Goal: Task Accomplishment & Management: Use online tool/utility

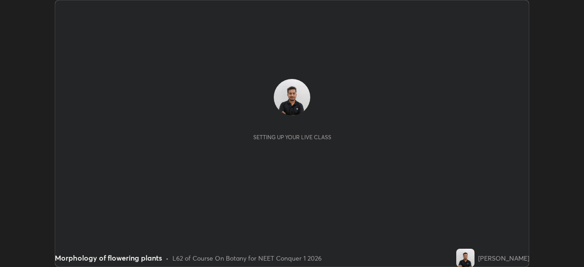
scroll to position [267, 583]
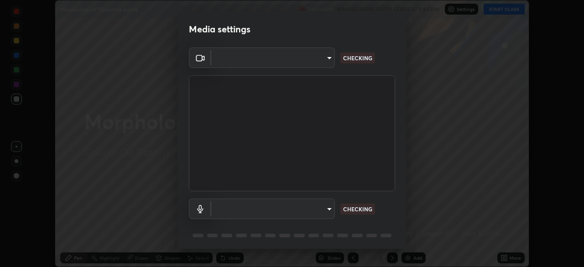
type input "abedebe0d058d4a0c9150841765e58c65a77a18dd04f2ccbe629c89087f5ecea"
click at [315, 212] on body "Erase all Morphology of flowering plants Recording WAS SCHEDULED TO START AT 1:…" at bounding box center [292, 133] width 584 height 267
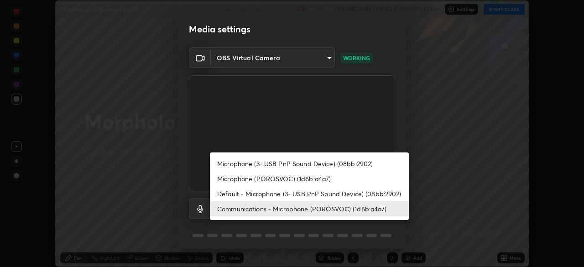
click at [305, 195] on li "Default - Microphone (3- USB PnP Sound Device) (08bb:2902)" at bounding box center [309, 193] width 199 height 15
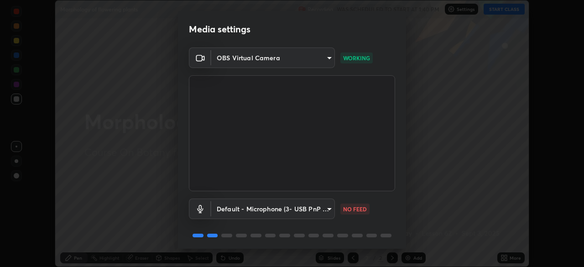
click at [315, 205] on body "Erase all Morphology of flowering plants Recording WAS SCHEDULED TO START AT 1:…" at bounding box center [292, 133] width 584 height 267
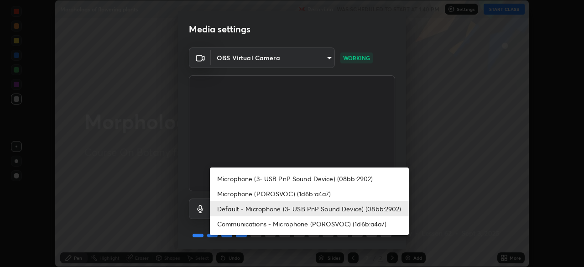
click at [308, 222] on li "Communications - Microphone (POROSVOC) (1d6b:a4a7)" at bounding box center [309, 223] width 199 height 15
type input "communications"
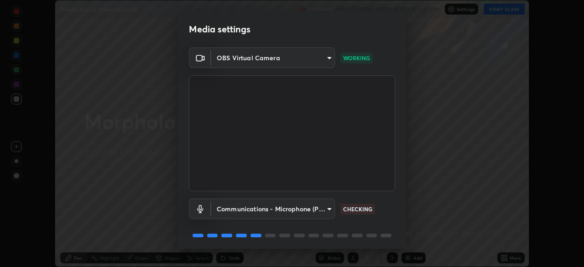
scroll to position [32, 0]
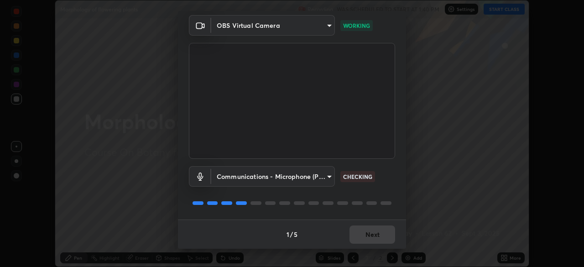
click at [374, 231] on div "1 / 5 Next" at bounding box center [292, 233] width 228 height 29
click at [373, 234] on button "Next" at bounding box center [372, 234] width 46 height 18
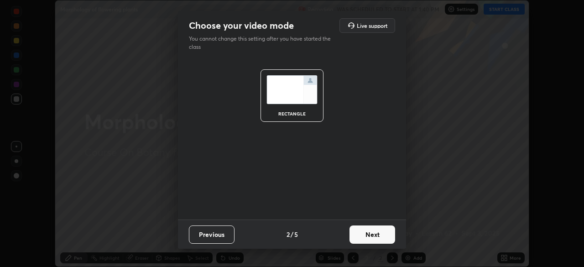
scroll to position [0, 0]
click at [374, 232] on button "Next" at bounding box center [372, 234] width 46 height 18
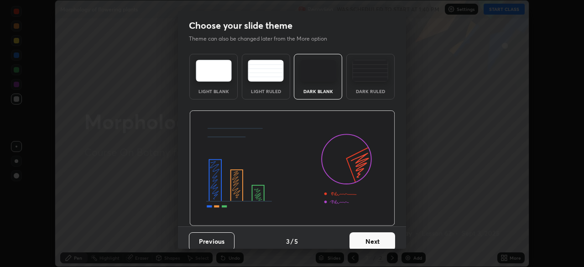
click at [382, 235] on button "Next" at bounding box center [372, 241] width 46 height 18
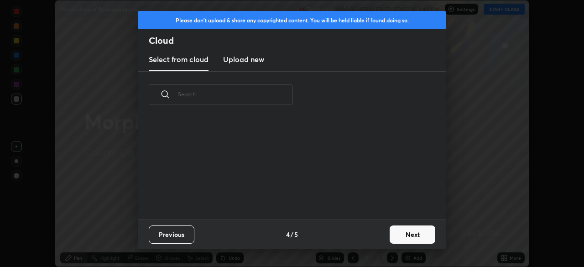
click at [402, 234] on button "Next" at bounding box center [412, 234] width 46 height 18
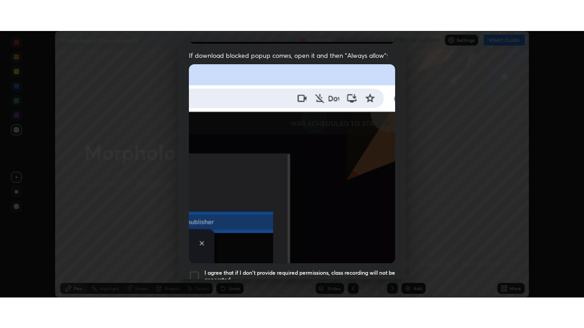
scroll to position [218, 0]
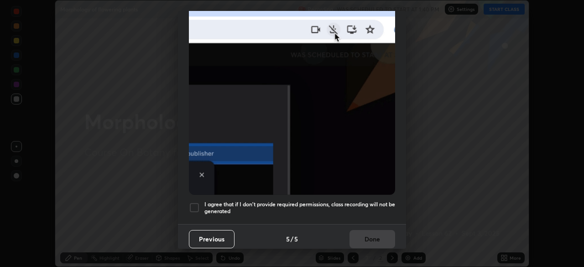
click at [200, 202] on div "I agree that if I don't provide required permissions, class recording will not …" at bounding box center [292, 207] width 206 height 11
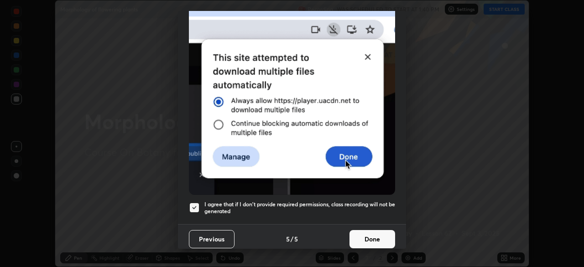
click at [351, 237] on button "Done" at bounding box center [372, 239] width 46 height 18
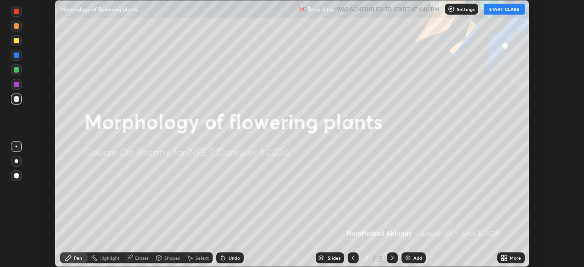
click at [511, 14] on button "START CLASS" at bounding box center [503, 9] width 41 height 11
click at [514, 258] on div "More" at bounding box center [514, 257] width 11 height 5
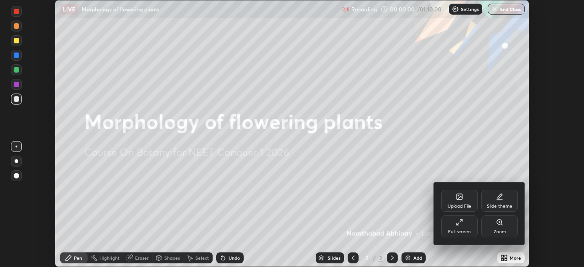
click at [460, 229] on div "Full screen" at bounding box center [459, 231] width 23 height 5
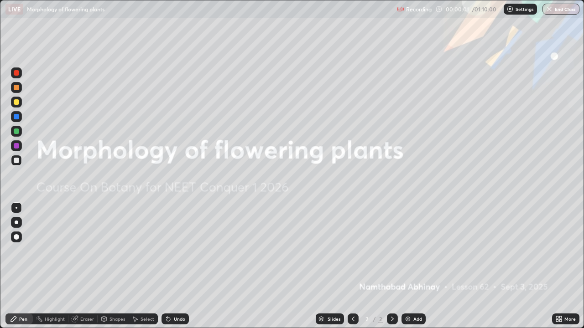
scroll to position [328, 584]
click at [566, 266] on div "More" at bounding box center [569, 319] width 11 height 5
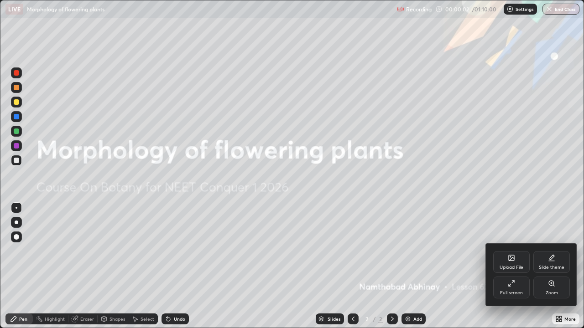
click at [503, 259] on div "Upload File" at bounding box center [511, 262] width 36 height 22
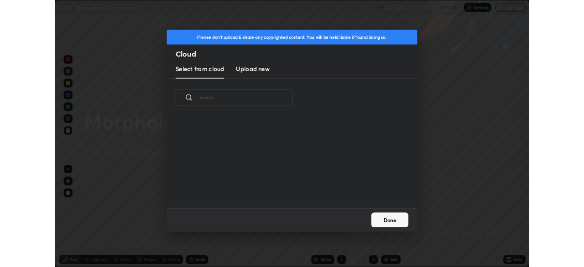
scroll to position [112, 293]
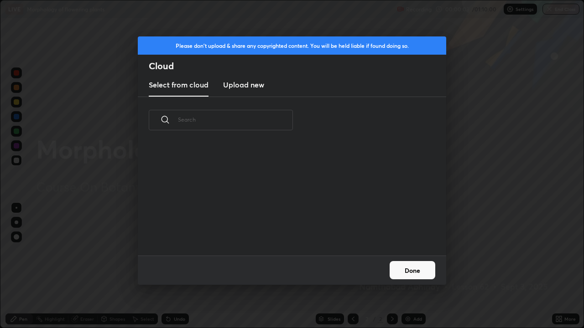
click at [256, 92] on new "Upload new" at bounding box center [243, 85] width 41 height 23
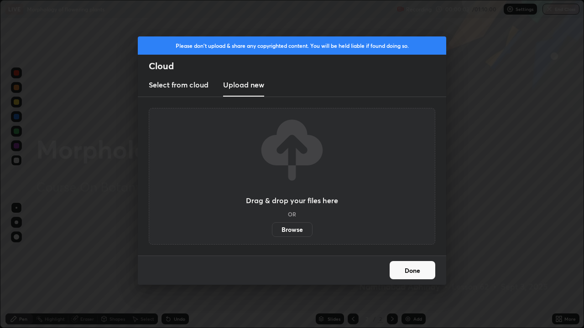
click at [299, 230] on label "Browse" at bounding box center [292, 229] width 41 height 15
click at [272, 230] on input "Browse" at bounding box center [272, 229] width 0 height 15
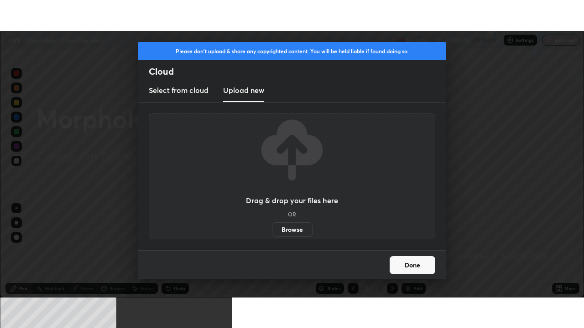
scroll to position [45322, 45005]
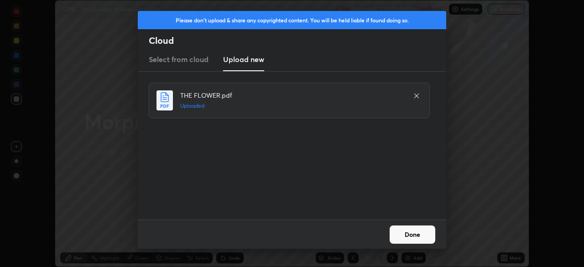
click at [408, 231] on button "Done" at bounding box center [412, 234] width 46 height 18
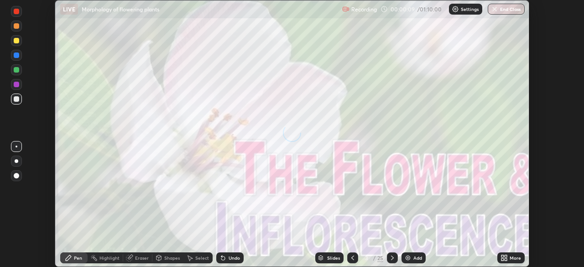
click at [504, 257] on icon at bounding box center [505, 256] width 2 height 2
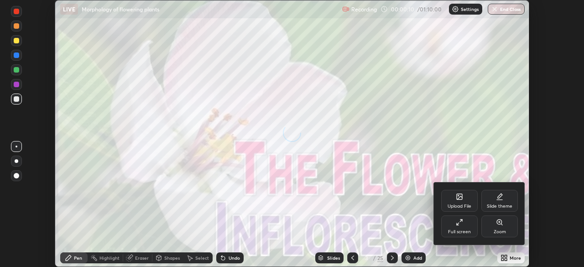
click at [470, 232] on div "Full screen" at bounding box center [459, 226] width 36 height 22
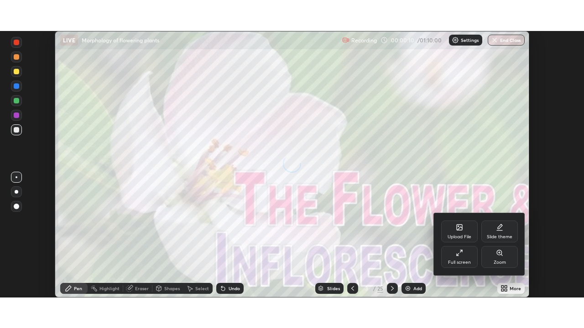
scroll to position [328, 584]
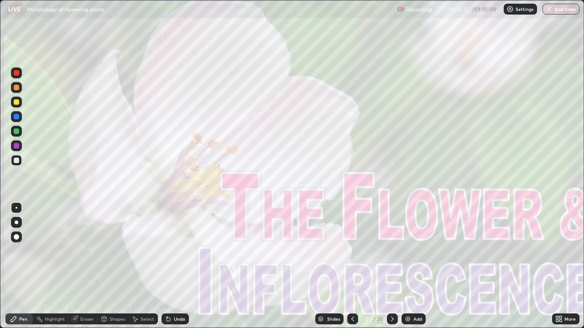
click at [340, 266] on div "Slides" at bounding box center [329, 319] width 28 height 11
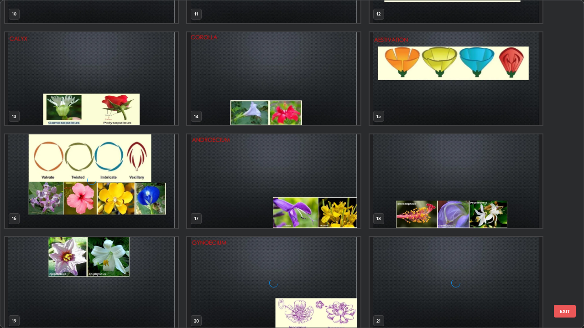
scroll to position [389, 0]
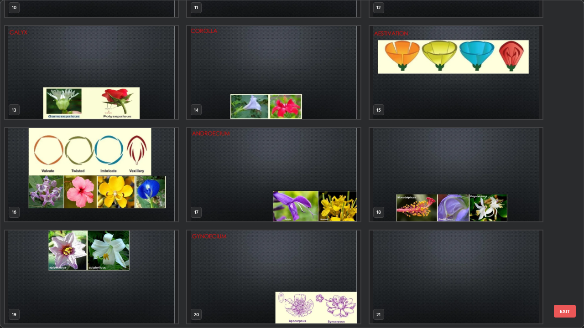
click at [343, 176] on img "grid" at bounding box center [273, 174] width 173 height 93
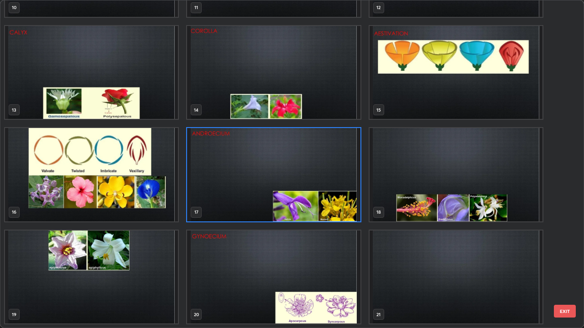
click at [342, 182] on img "grid" at bounding box center [273, 174] width 173 height 93
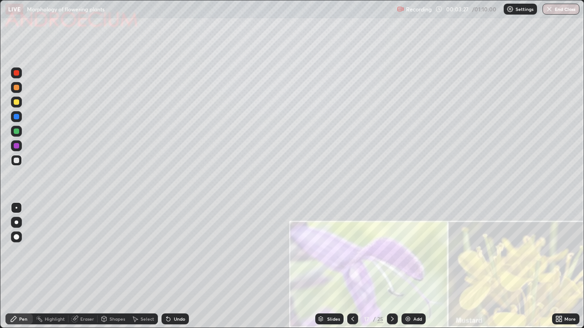
click at [391, 266] on icon at bounding box center [391, 318] width 7 height 7
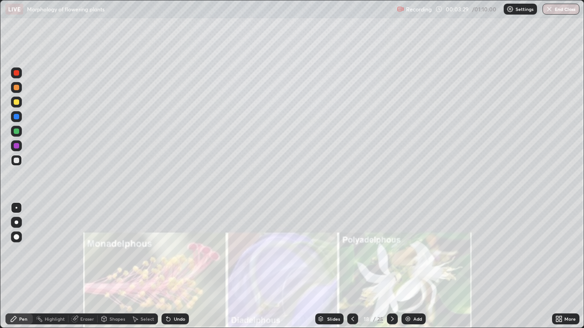
click at [16, 72] on div at bounding box center [16, 72] width 5 height 5
click at [16, 222] on div at bounding box center [17, 223] width 4 height 4
click at [16, 161] on div at bounding box center [16, 160] width 5 height 5
click at [85, 266] on div "Eraser" at bounding box center [87, 319] width 14 height 5
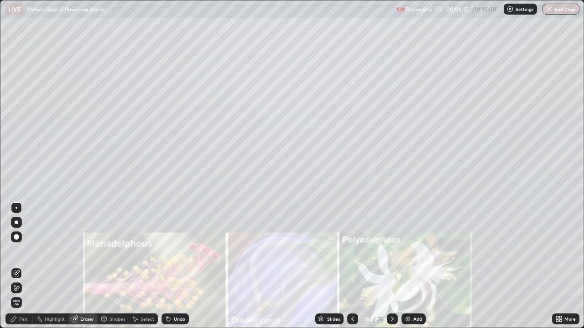
click at [22, 266] on div "Pen" at bounding box center [18, 319] width 27 height 11
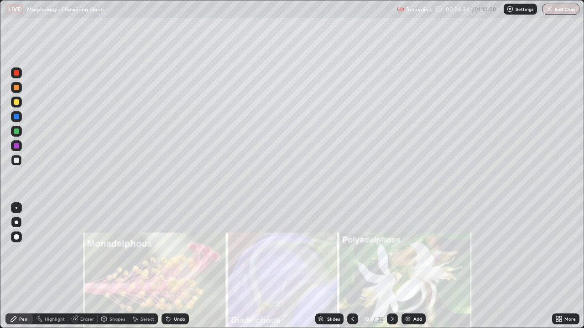
click at [14, 100] on div at bounding box center [16, 101] width 5 height 5
click at [88, 266] on div "Eraser" at bounding box center [87, 319] width 14 height 5
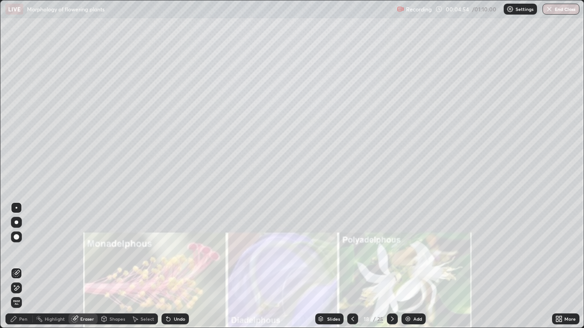
click at [20, 266] on div "Pen" at bounding box center [23, 319] width 8 height 5
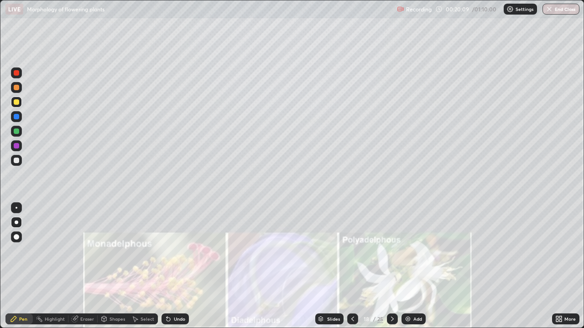
click at [15, 164] on div at bounding box center [16, 160] width 11 height 11
click at [19, 160] on div at bounding box center [16, 160] width 5 height 5
click at [15, 78] on div at bounding box center [16, 72] width 11 height 11
click at [19, 77] on div at bounding box center [16, 72] width 11 height 11
click at [391, 266] on icon at bounding box center [391, 318] width 7 height 7
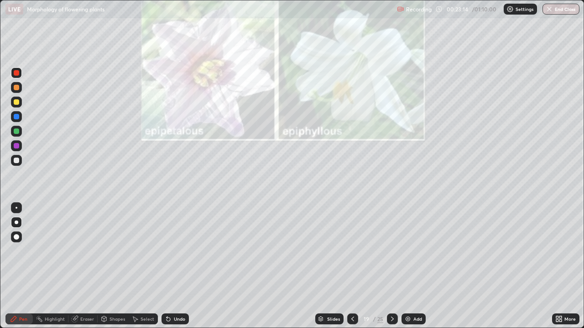
click at [16, 105] on div at bounding box center [16, 102] width 11 height 11
click at [16, 161] on div at bounding box center [16, 160] width 5 height 5
click at [391, 266] on icon at bounding box center [391, 318] width 7 height 7
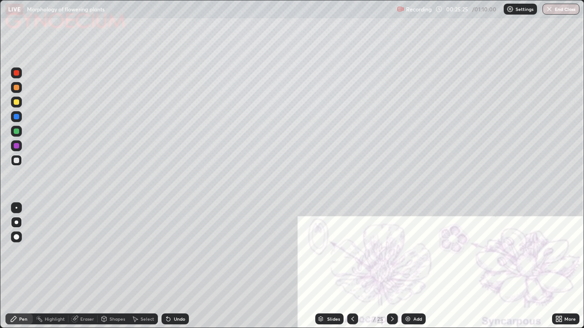
click at [16, 73] on div at bounding box center [16, 72] width 5 height 5
click at [17, 104] on div at bounding box center [16, 101] width 5 height 5
click at [18, 161] on div at bounding box center [16, 160] width 5 height 5
click at [15, 75] on div at bounding box center [16, 72] width 5 height 5
click at [18, 159] on div at bounding box center [16, 160] width 5 height 5
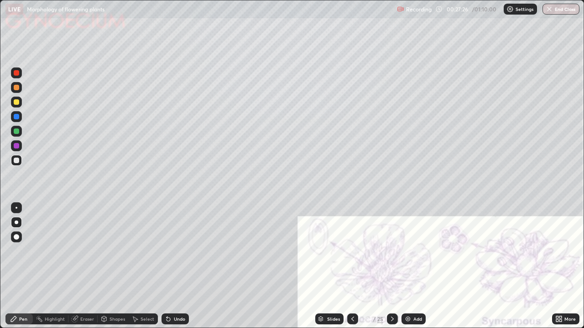
click at [21, 102] on div at bounding box center [16, 102] width 11 height 11
click at [14, 162] on div at bounding box center [16, 160] width 11 height 11
click at [16, 117] on div at bounding box center [16, 116] width 5 height 5
click at [391, 266] on icon at bounding box center [391, 318] width 7 height 7
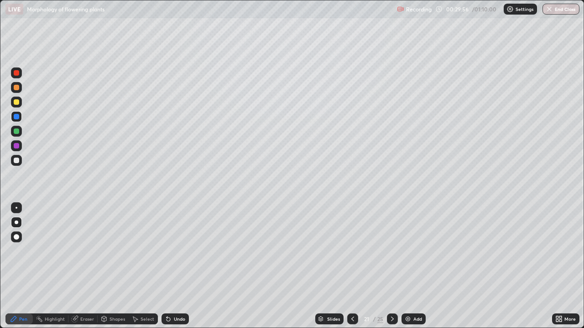
click at [16, 72] on div at bounding box center [16, 72] width 5 height 5
click at [17, 106] on div at bounding box center [16, 102] width 11 height 11
click at [83, 266] on div "Eraser" at bounding box center [82, 319] width 29 height 11
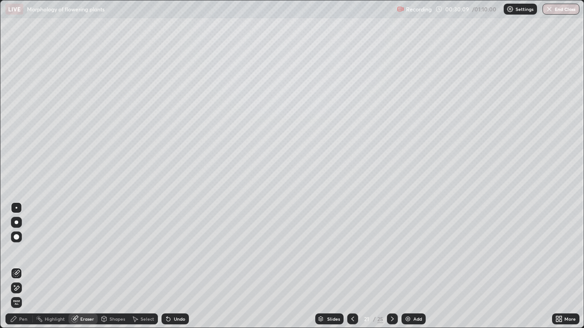
click at [23, 266] on div "Pen" at bounding box center [23, 319] width 8 height 5
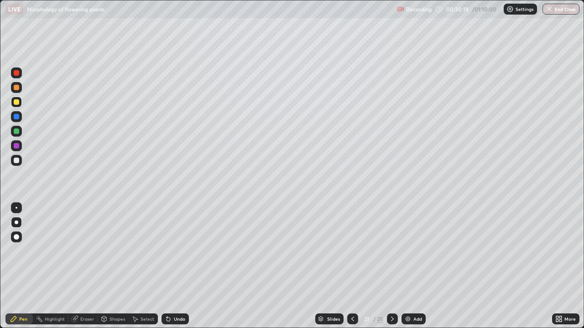
click at [79, 266] on div "Eraser" at bounding box center [82, 319] width 29 height 11
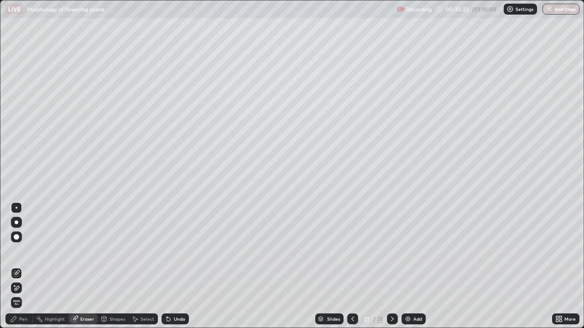
click at [23, 266] on div "Pen" at bounding box center [23, 319] width 8 height 5
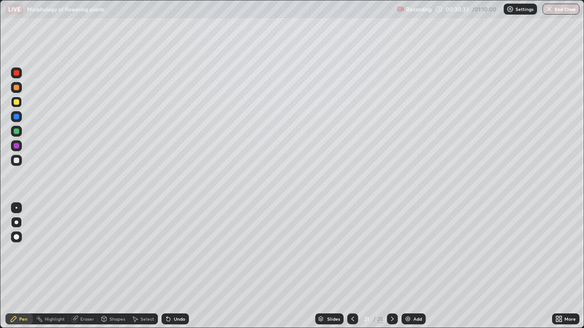
click at [16, 162] on div at bounding box center [16, 160] width 5 height 5
click at [19, 146] on div at bounding box center [16, 145] width 5 height 5
click at [19, 160] on div at bounding box center [16, 160] width 5 height 5
click at [16, 160] on div at bounding box center [16, 160] width 5 height 5
click at [17, 133] on div at bounding box center [16, 131] width 5 height 5
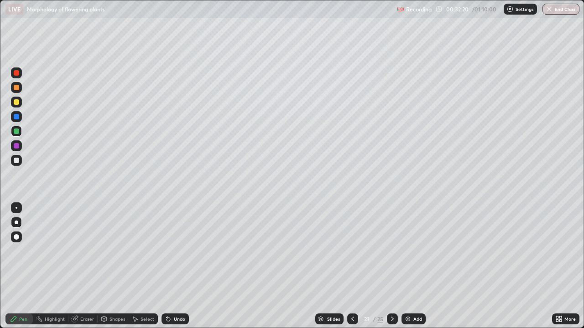
click at [18, 77] on div at bounding box center [16, 72] width 11 height 11
click at [16, 113] on div at bounding box center [16, 116] width 11 height 11
click at [19, 145] on div at bounding box center [16, 145] width 5 height 5
click at [16, 117] on div at bounding box center [16, 116] width 5 height 5
click at [83, 266] on div "Eraser" at bounding box center [82, 319] width 29 height 11
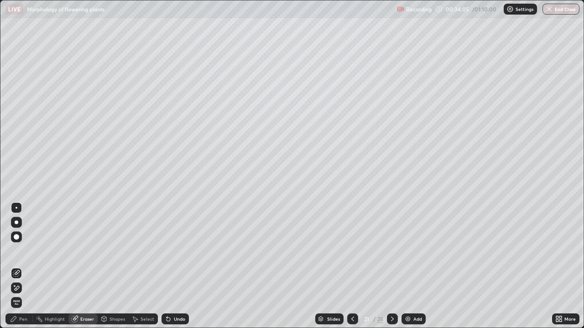
click at [19, 266] on div "Pen" at bounding box center [18, 319] width 27 height 11
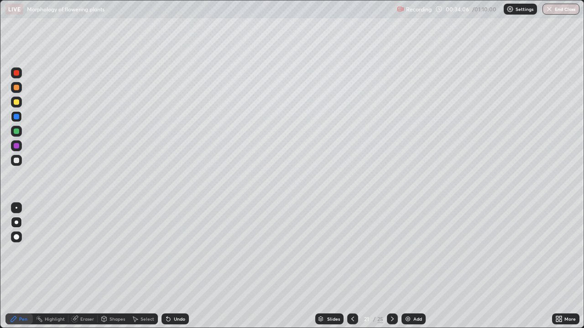
click at [85, 266] on div "Eraser" at bounding box center [87, 319] width 14 height 5
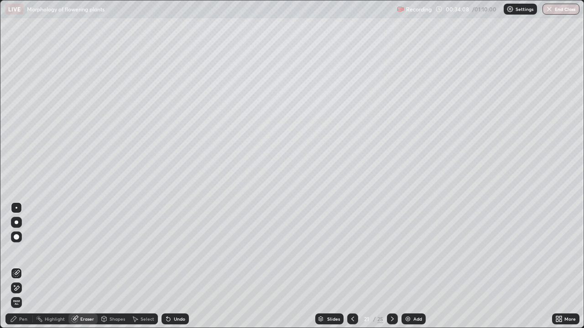
click at [18, 266] on div "Pen" at bounding box center [18, 319] width 27 height 11
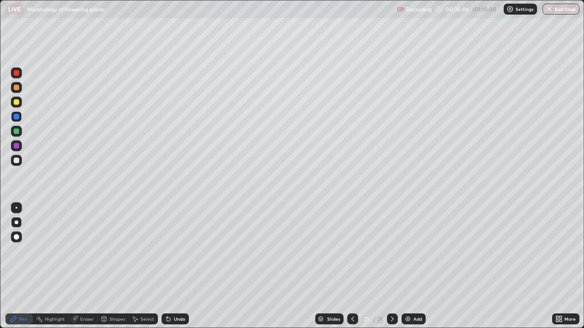
click at [15, 101] on div at bounding box center [16, 101] width 5 height 5
click at [16, 146] on div at bounding box center [16, 145] width 5 height 5
click at [16, 103] on div at bounding box center [16, 101] width 5 height 5
click at [17, 163] on div at bounding box center [16, 160] width 5 height 5
click at [79, 266] on div "Eraser" at bounding box center [82, 319] width 29 height 11
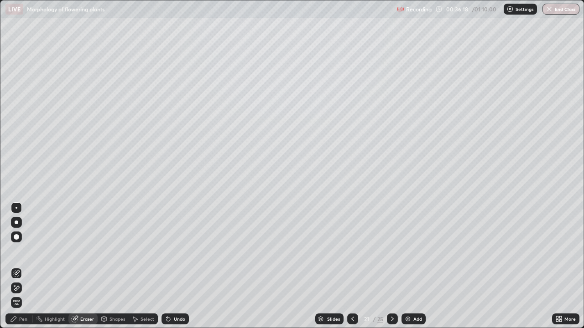
click at [21, 266] on div "Pen" at bounding box center [23, 319] width 8 height 5
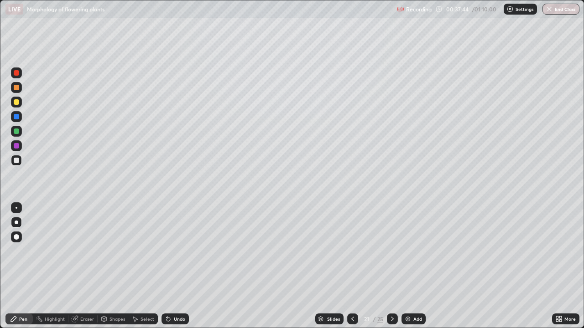
click at [18, 147] on div at bounding box center [16, 145] width 5 height 5
click at [14, 103] on div at bounding box center [16, 101] width 5 height 5
click at [356, 266] on div at bounding box center [352, 319] width 11 height 11
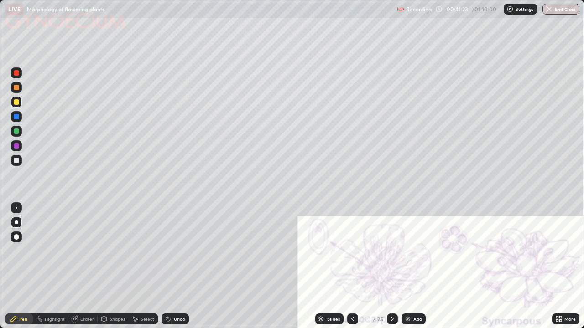
click at [392, 266] on icon at bounding box center [391, 318] width 7 height 7
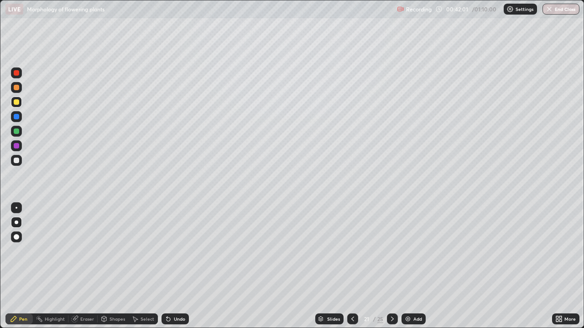
click at [18, 102] on div at bounding box center [16, 101] width 5 height 5
click at [18, 148] on div at bounding box center [16, 145] width 5 height 5
click at [328, 266] on div "Slides" at bounding box center [329, 319] width 28 height 11
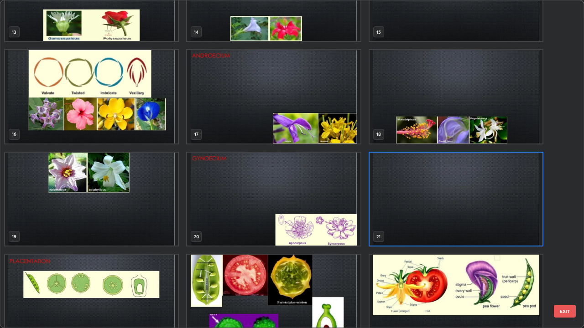
scroll to position [594, 0]
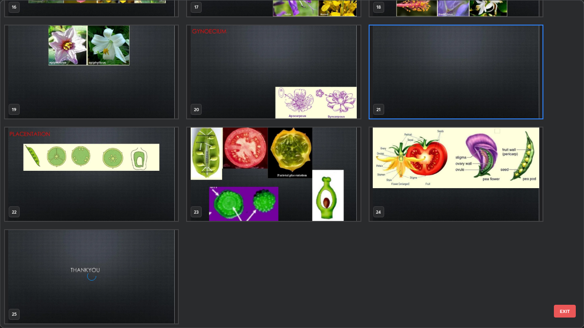
click at [394, 176] on img "grid" at bounding box center [455, 174] width 173 height 93
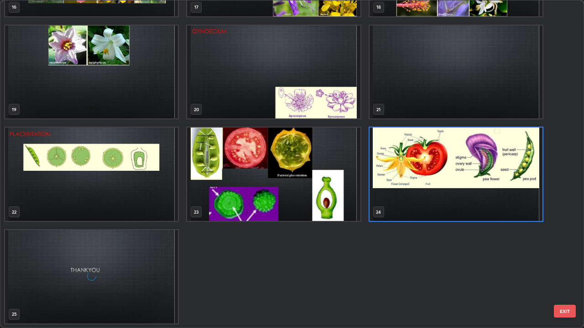
click at [406, 182] on img "grid" at bounding box center [455, 174] width 173 height 93
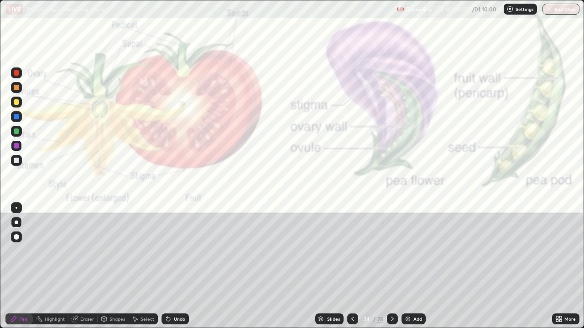
click at [15, 74] on div at bounding box center [16, 72] width 5 height 5
click at [330, 266] on div "Slides" at bounding box center [329, 319] width 28 height 11
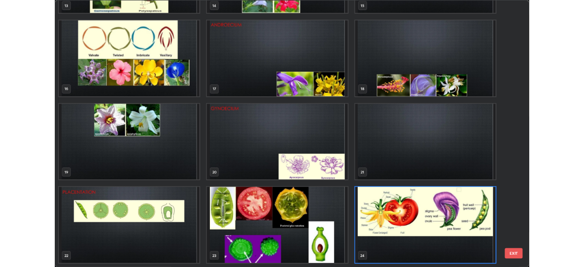
scroll to position [325, 578]
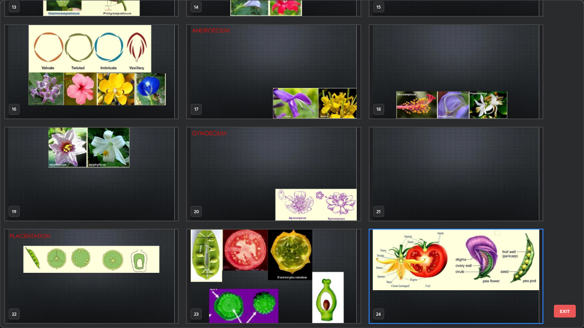
click at [401, 183] on img "grid" at bounding box center [455, 174] width 173 height 93
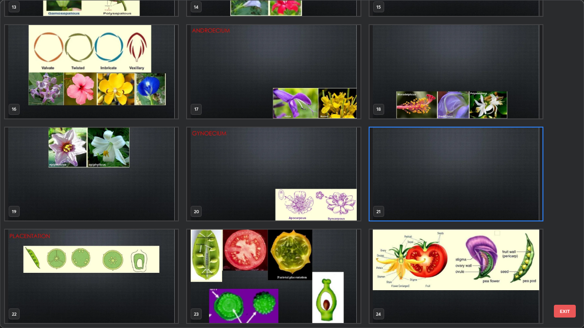
click at [403, 182] on img "grid" at bounding box center [455, 174] width 173 height 93
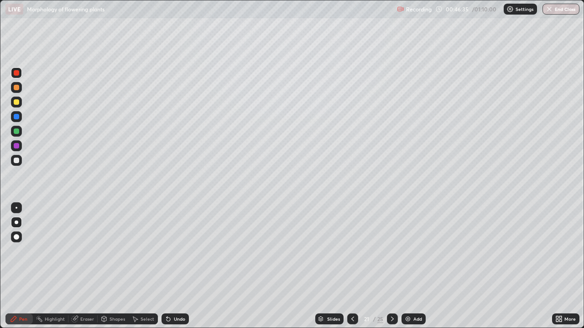
click at [392, 266] on icon at bounding box center [391, 318] width 7 height 7
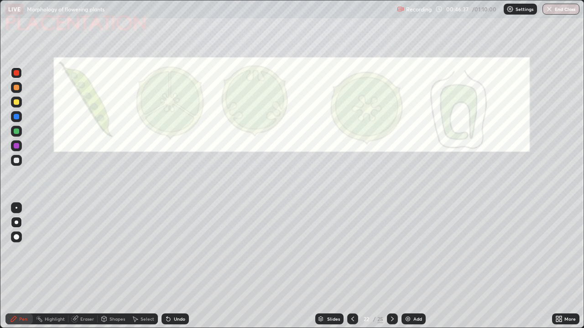
click at [20, 76] on div at bounding box center [16, 72] width 11 height 11
click at [17, 163] on div at bounding box center [16, 160] width 5 height 5
click at [13, 76] on div at bounding box center [16, 72] width 11 height 11
click at [16, 208] on div at bounding box center [17, 208] width 2 height 2
click at [16, 222] on div at bounding box center [17, 223] width 4 height 4
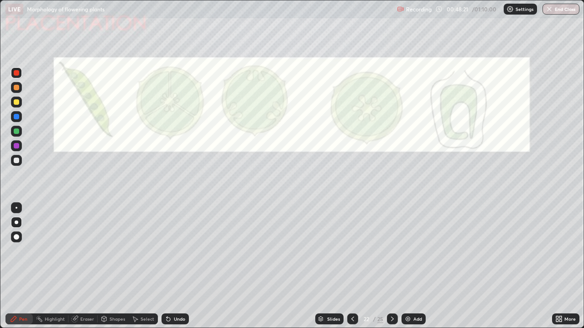
click at [393, 266] on icon at bounding box center [392, 319] width 3 height 5
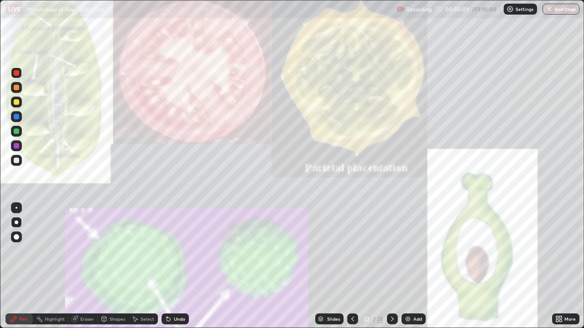
click at [351, 266] on div at bounding box center [352, 319] width 11 height 11
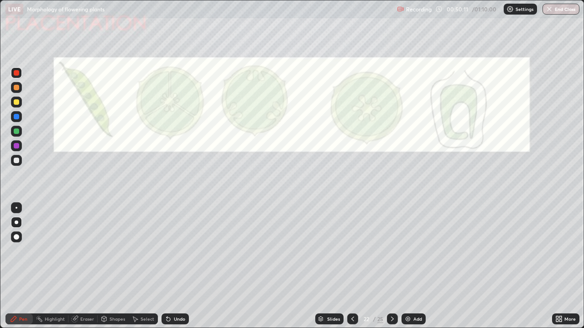
click at [563, 266] on div "More" at bounding box center [565, 319] width 27 height 11
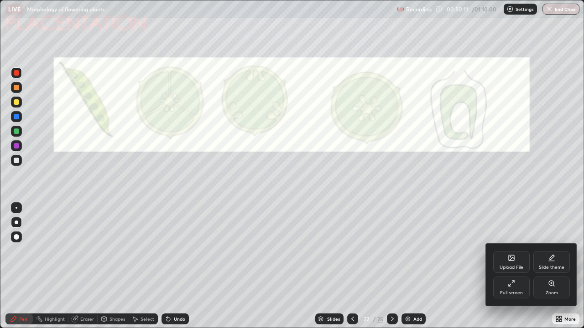
click at [558, 266] on div "Zoom" at bounding box center [551, 288] width 36 height 22
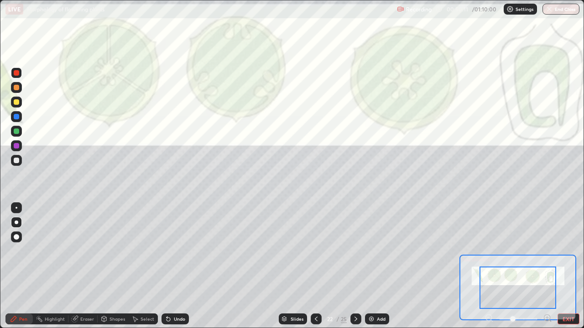
click at [547, 266] on icon at bounding box center [547, 318] width 2 height 0
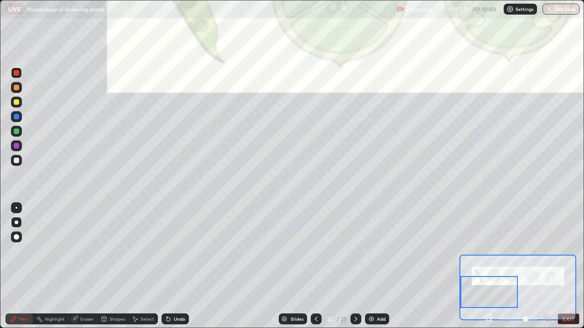
click at [16, 132] on div at bounding box center [16, 131] width 5 height 5
click at [16, 208] on div at bounding box center [17, 208] width 2 height 2
click at [85, 266] on div "Eraser" at bounding box center [87, 319] width 14 height 5
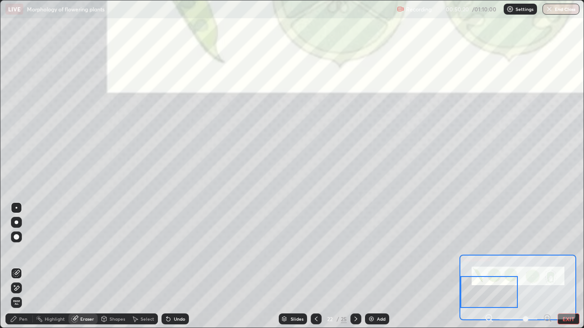
click at [20, 266] on div "Pen" at bounding box center [23, 319] width 8 height 5
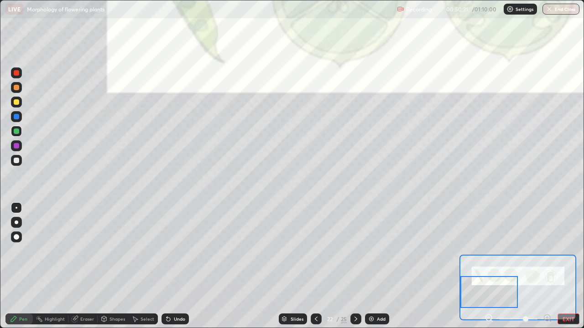
click at [18, 134] on div at bounding box center [16, 131] width 5 height 5
click at [17, 103] on div at bounding box center [16, 101] width 5 height 5
click at [17, 75] on div at bounding box center [16, 72] width 5 height 5
click at [17, 159] on div at bounding box center [16, 160] width 5 height 5
click at [17, 144] on div at bounding box center [16, 145] width 5 height 5
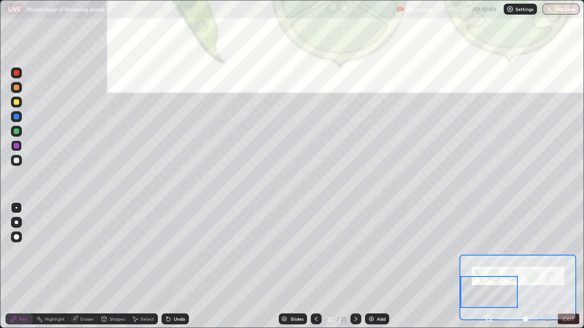
click at [18, 102] on div at bounding box center [16, 101] width 5 height 5
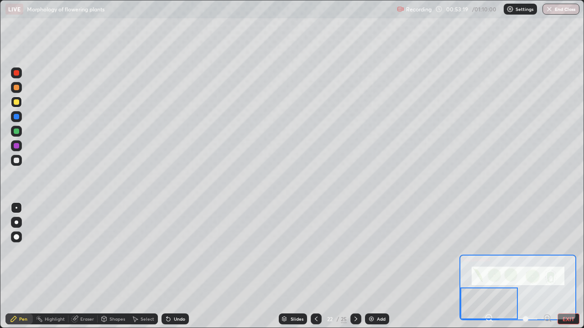
click at [17, 132] on div at bounding box center [16, 131] width 5 height 5
click at [18, 77] on div at bounding box center [16, 72] width 11 height 11
click at [16, 236] on div at bounding box center [16, 236] width 5 height 5
click at [19, 161] on div at bounding box center [16, 160] width 5 height 5
click at [17, 223] on div at bounding box center [17, 223] width 4 height 4
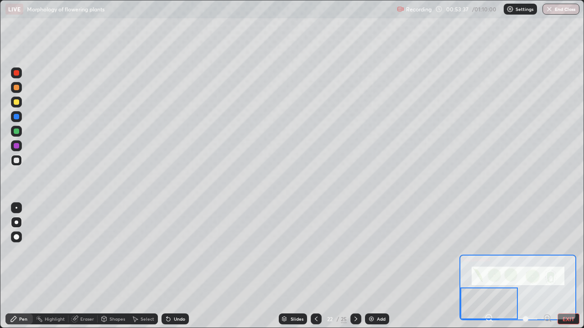
click at [16, 208] on div at bounding box center [17, 208] width 2 height 2
click at [19, 103] on div at bounding box center [16, 101] width 5 height 5
click at [16, 163] on div at bounding box center [16, 160] width 5 height 5
click at [16, 207] on div at bounding box center [17, 208] width 2 height 2
click at [81, 266] on div "Eraser" at bounding box center [87, 319] width 14 height 5
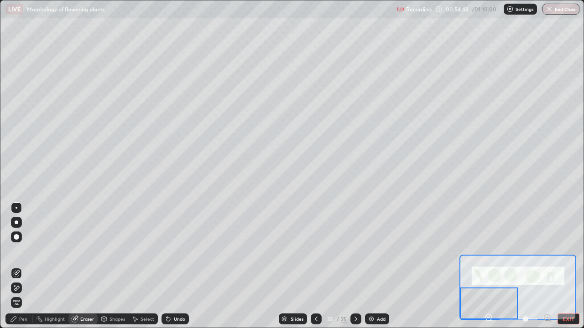
click at [20, 266] on div "Pen" at bounding box center [18, 319] width 27 height 11
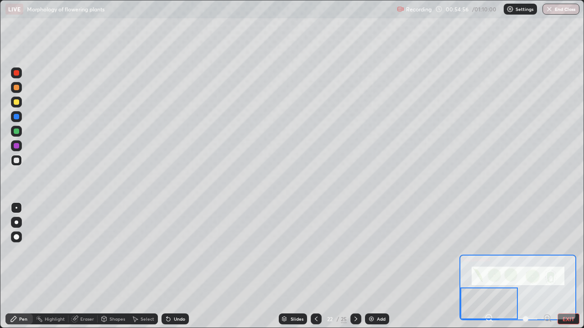
click at [16, 103] on div at bounding box center [16, 101] width 5 height 5
click at [571, 266] on button "EXIT" at bounding box center [568, 319] width 22 height 11
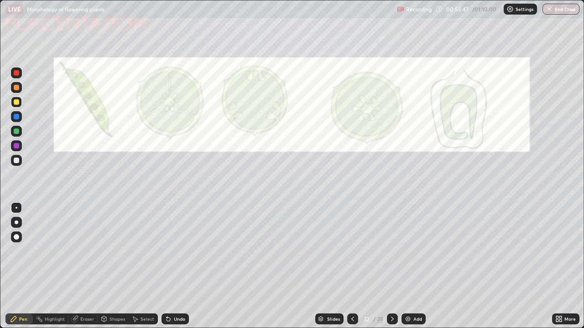
click at [572, 266] on div "More" at bounding box center [565, 319] width 27 height 11
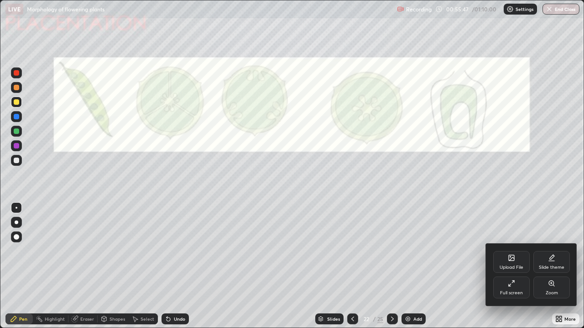
click at [512, 266] on div "Full screen" at bounding box center [511, 293] width 23 height 5
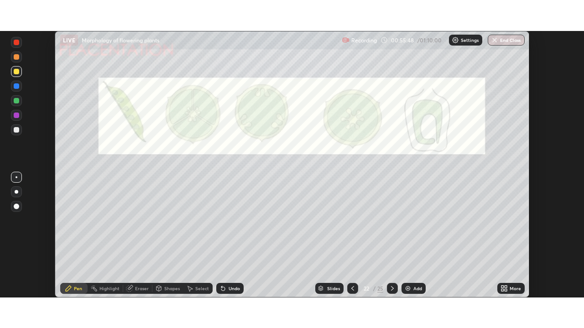
scroll to position [45322, 45005]
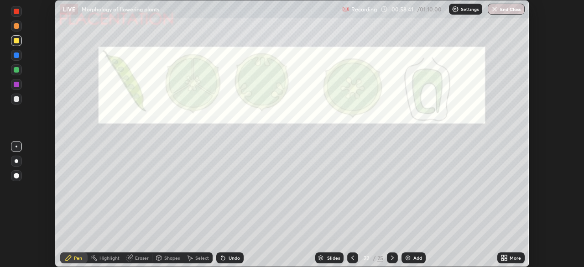
click at [505, 256] on icon at bounding box center [505, 256] width 2 height 2
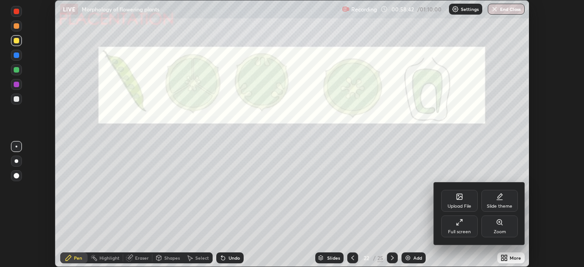
click at [463, 231] on div "Full screen" at bounding box center [459, 231] width 23 height 5
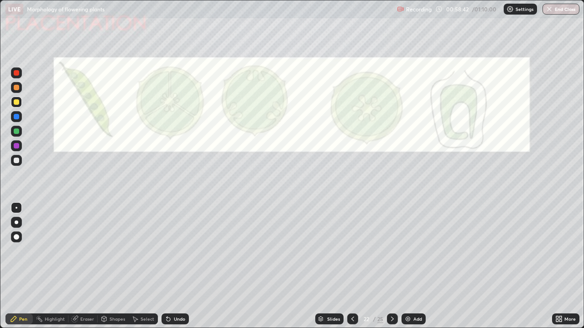
scroll to position [328, 584]
click at [391, 266] on icon at bounding box center [391, 318] width 7 height 7
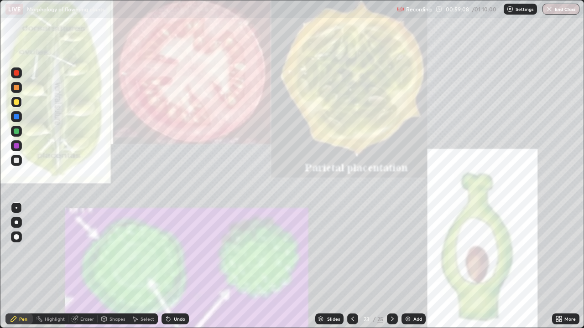
click at [350, 266] on icon at bounding box center [352, 318] width 7 height 7
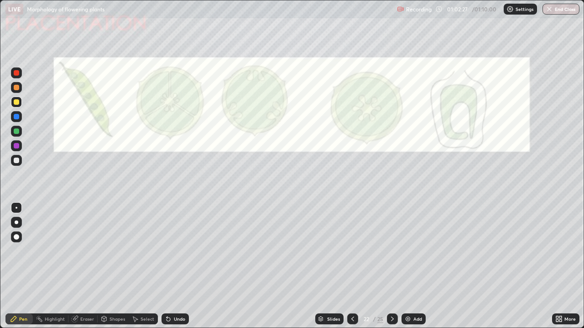
click at [20, 73] on div at bounding box center [16, 72] width 11 height 11
click at [557, 266] on icon at bounding box center [557, 317] width 2 height 2
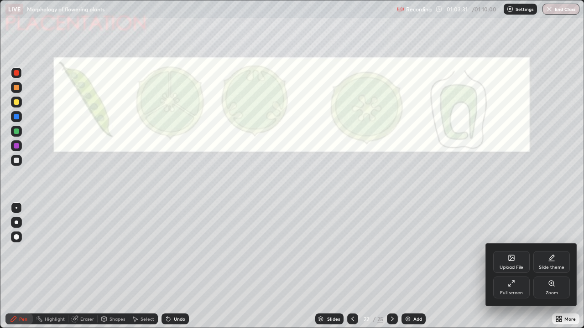
click at [550, 266] on div "Zoom" at bounding box center [551, 293] width 12 height 5
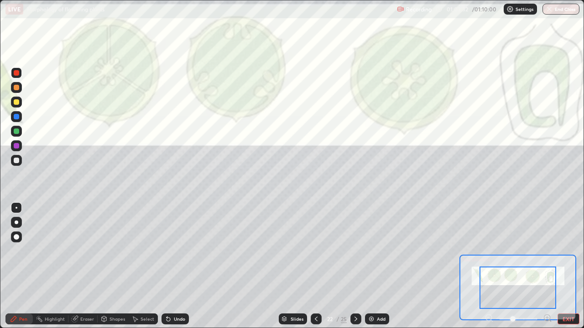
click at [547, 266] on icon at bounding box center [547, 318] width 2 height 0
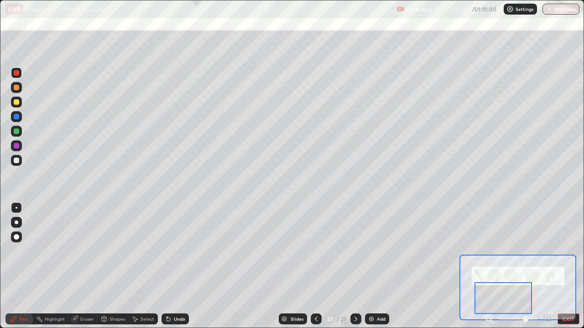
click at [17, 160] on div at bounding box center [16, 160] width 5 height 5
click at [19, 101] on div at bounding box center [16, 101] width 5 height 5
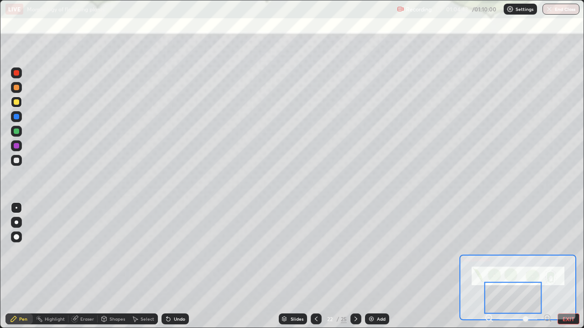
click at [20, 162] on div at bounding box center [16, 160] width 11 height 11
click at [16, 103] on div at bounding box center [16, 101] width 5 height 5
click at [14, 162] on div at bounding box center [16, 160] width 5 height 5
click at [16, 103] on div at bounding box center [16, 101] width 5 height 5
click at [16, 160] on div at bounding box center [16, 160] width 5 height 5
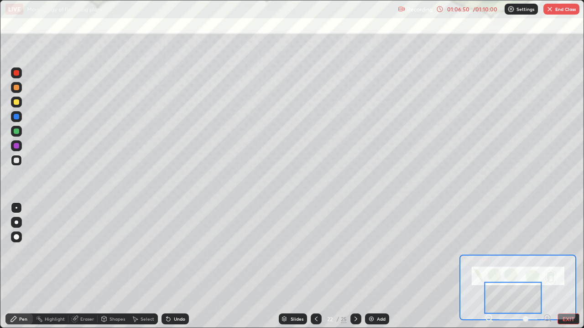
click at [17, 102] on div at bounding box center [16, 101] width 5 height 5
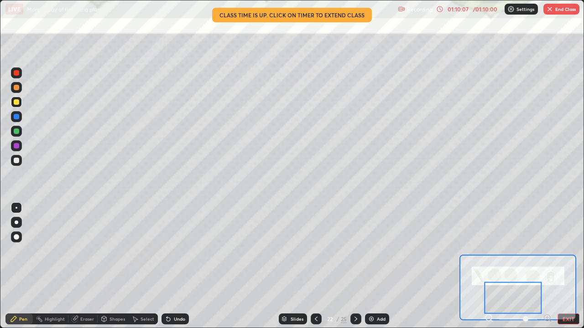
click at [467, 10] on div "01:10:07" at bounding box center [458, 8] width 26 height 5
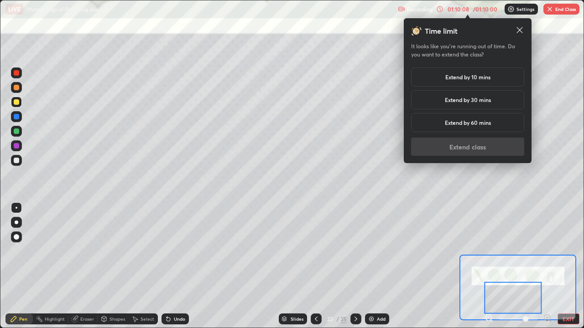
click at [476, 81] on div "Extend by 10 mins" at bounding box center [467, 76] width 113 height 19
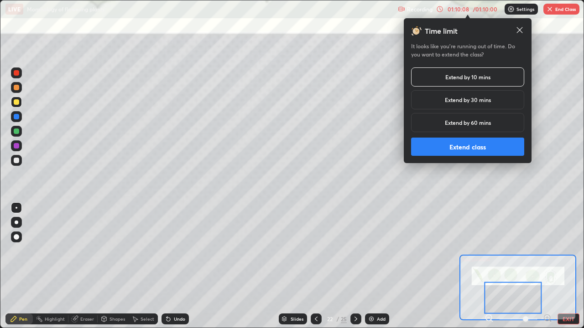
click at [477, 150] on button "Extend class" at bounding box center [467, 147] width 113 height 18
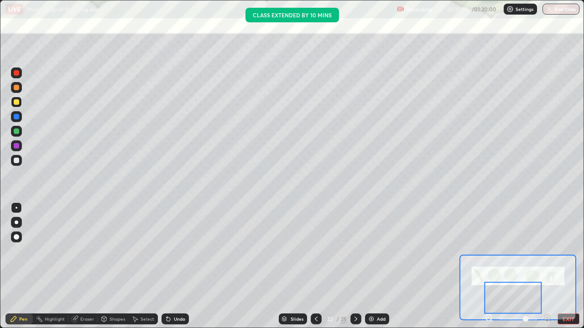
click at [359, 266] on div at bounding box center [355, 319] width 11 height 11
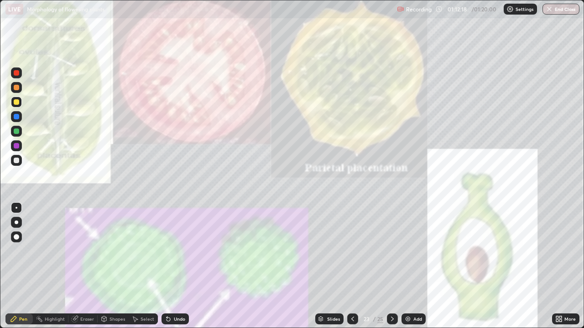
click at [351, 266] on icon at bounding box center [352, 318] width 7 height 7
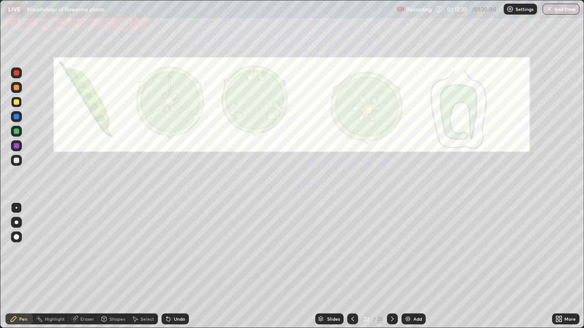
click at [561, 266] on icon at bounding box center [560, 317] width 2 height 2
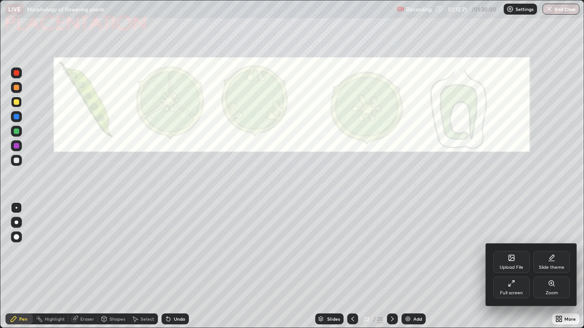
click at [549, 266] on icon at bounding box center [550, 283] width 5 height 5
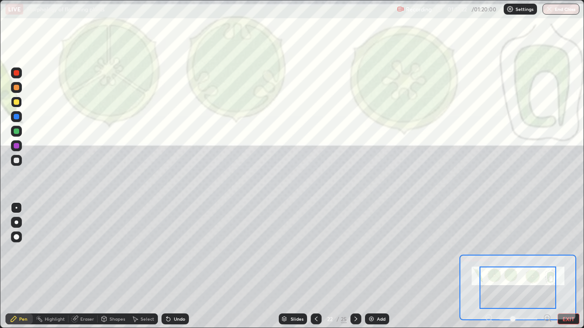
click at [547, 266] on icon at bounding box center [547, 318] width 0 height 2
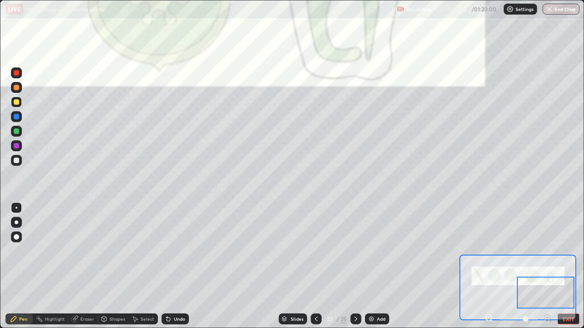
click at [17, 161] on div at bounding box center [16, 160] width 5 height 5
click at [20, 104] on div at bounding box center [16, 102] width 11 height 11
click at [578, 266] on button "EXIT" at bounding box center [568, 319] width 22 height 11
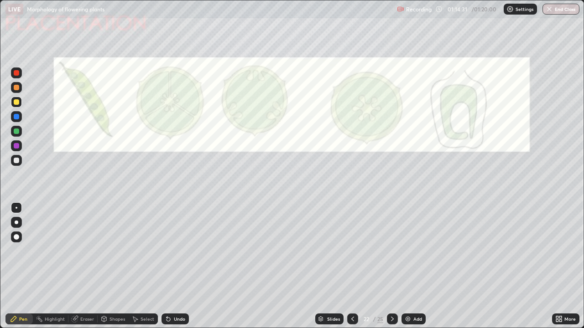
click at [564, 10] on button "End Class" at bounding box center [560, 9] width 37 height 11
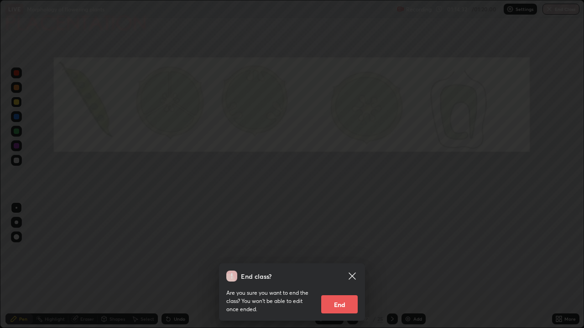
click at [343, 266] on button "End" at bounding box center [339, 304] width 36 height 18
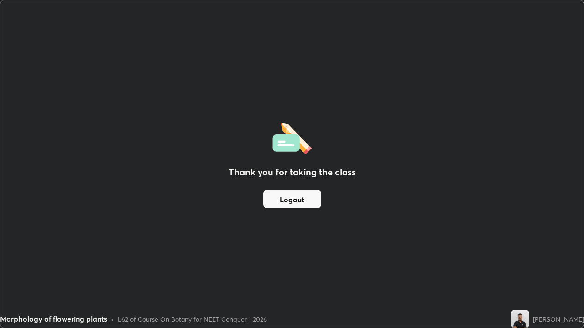
click at [312, 198] on button "Logout" at bounding box center [292, 199] width 58 height 18
